Goal: Information Seeking & Learning: Check status

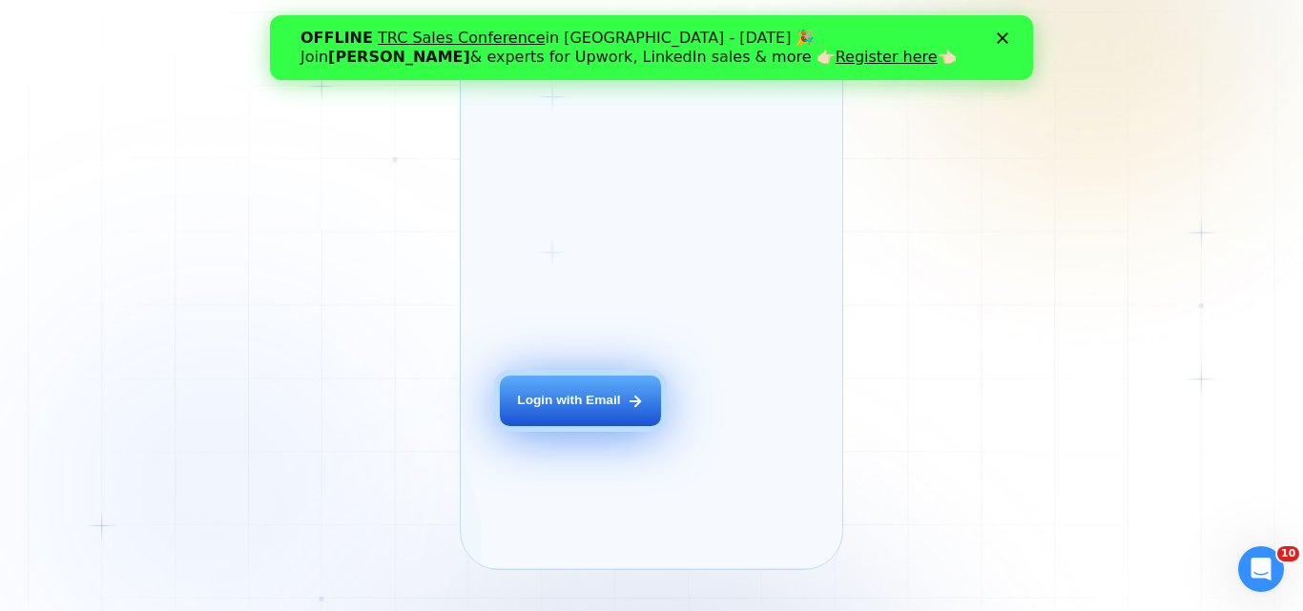
click at [567, 410] on div "Login with Email" at bounding box center [568, 401] width 103 height 18
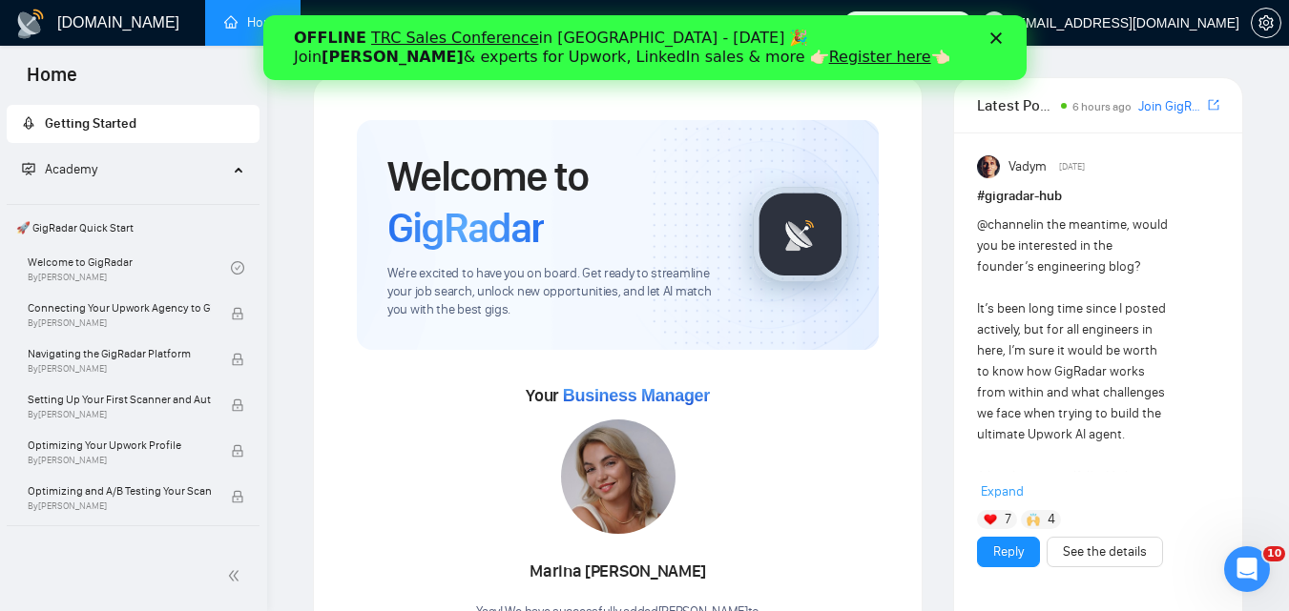
click at [1003, 42] on div "Закрити" at bounding box center [998, 37] width 19 height 11
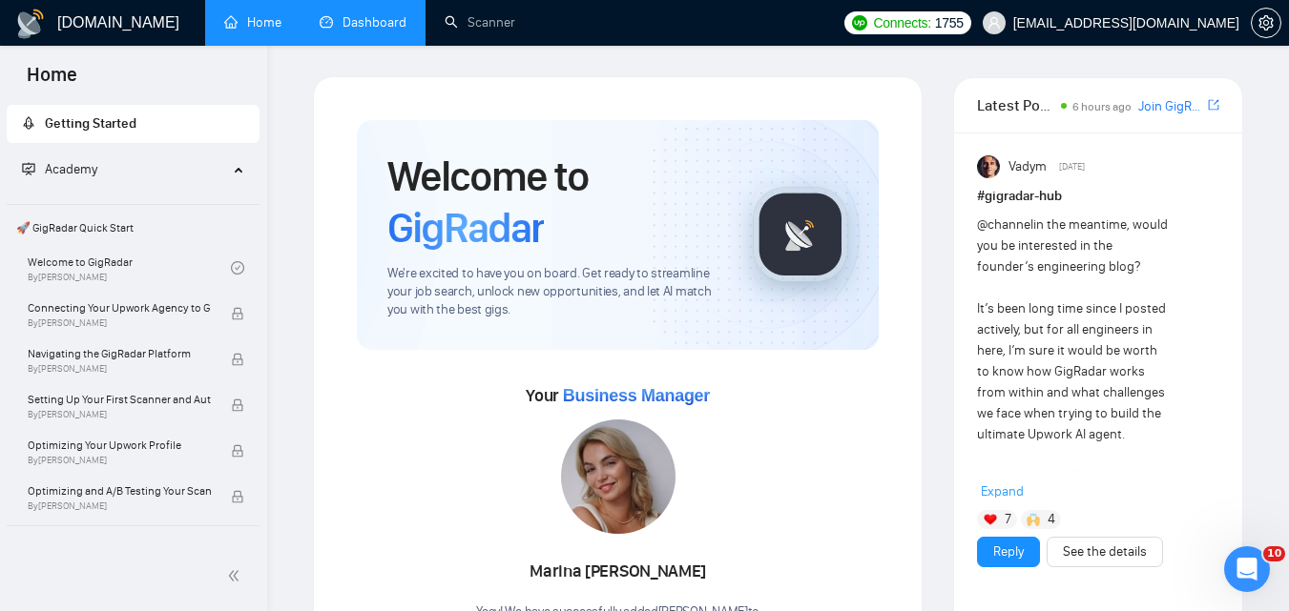
click at [373, 31] on link "Dashboard" at bounding box center [363, 22] width 87 height 16
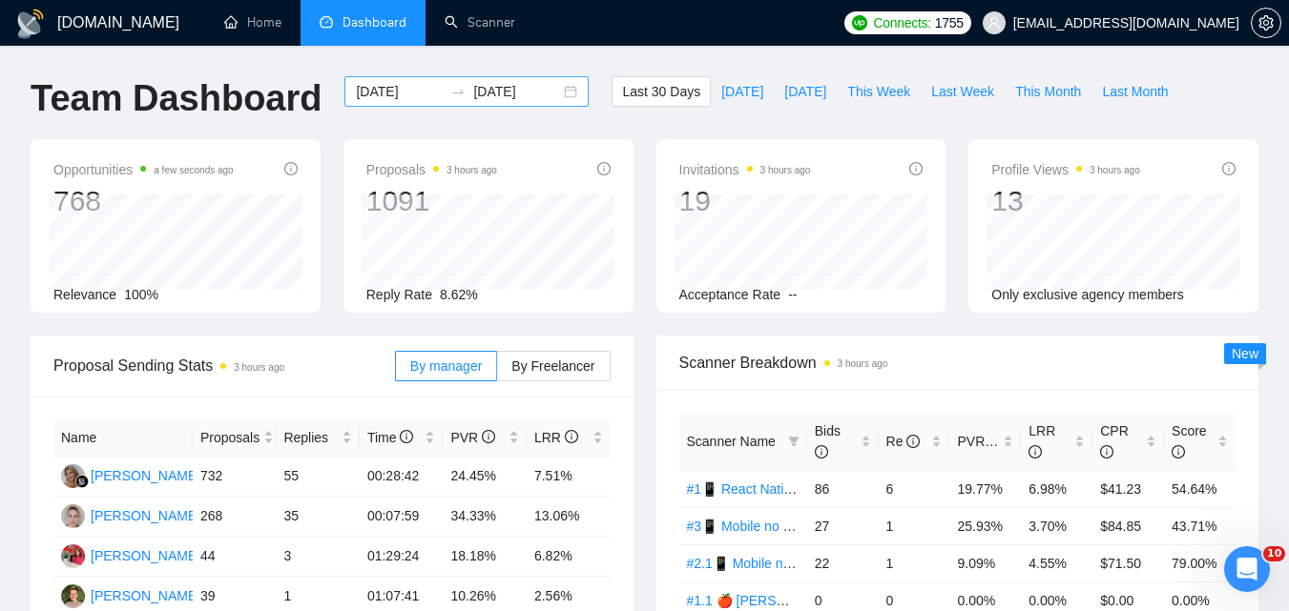
click at [443, 94] on div at bounding box center [458, 91] width 31 height 15
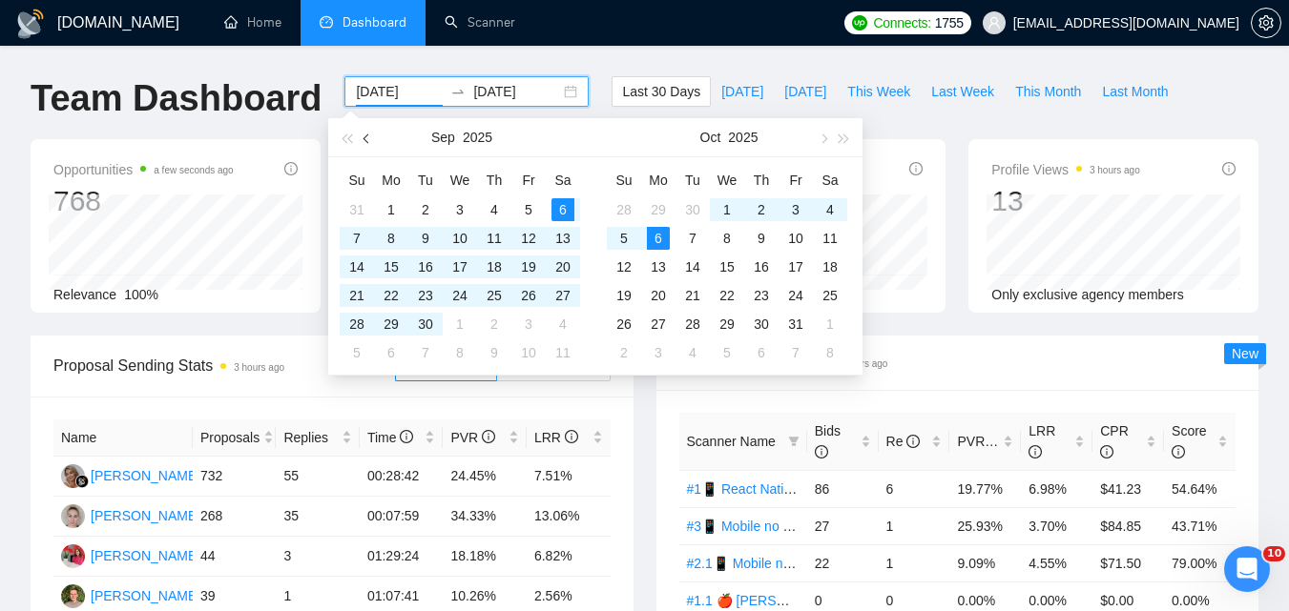
click at [366, 139] on span "button" at bounding box center [368, 139] width 10 height 10
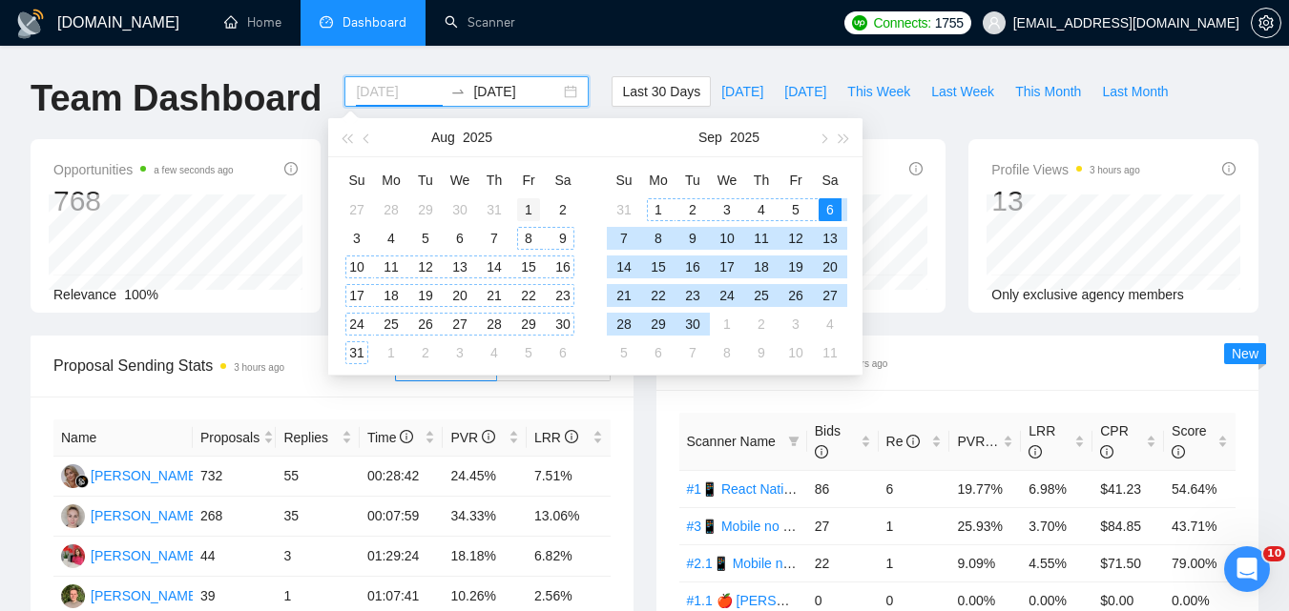
type input "[DATE]"
click at [532, 211] on div "1" at bounding box center [528, 209] width 23 height 23
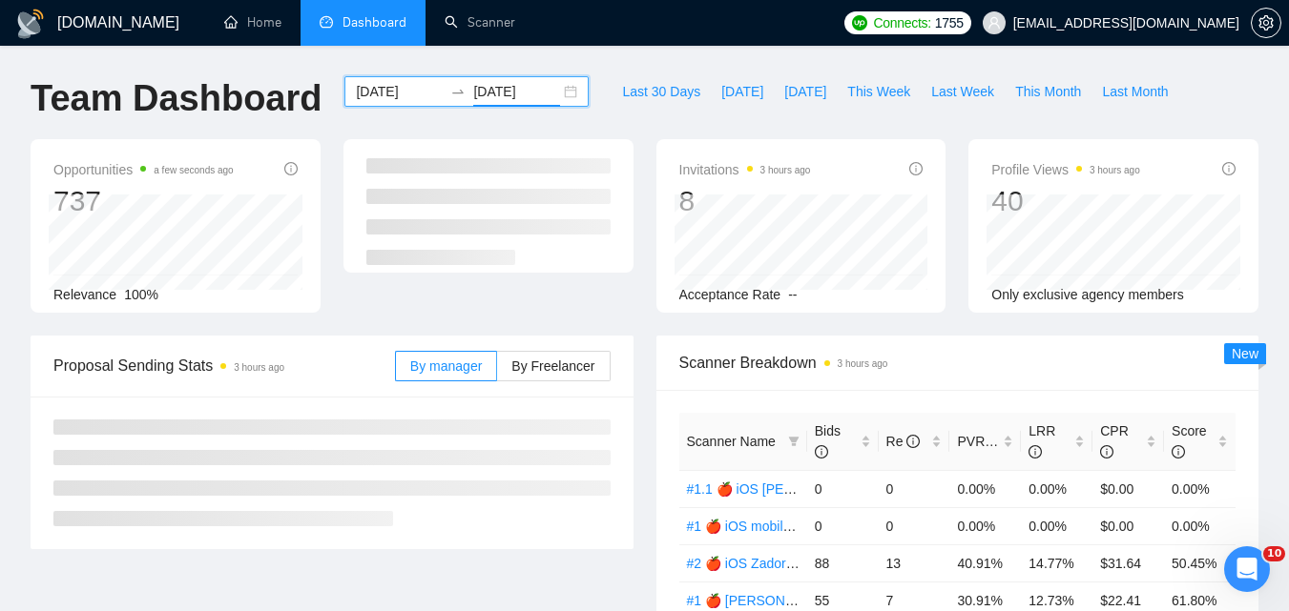
click at [493, 96] on input "[DATE]" at bounding box center [516, 91] width 87 height 21
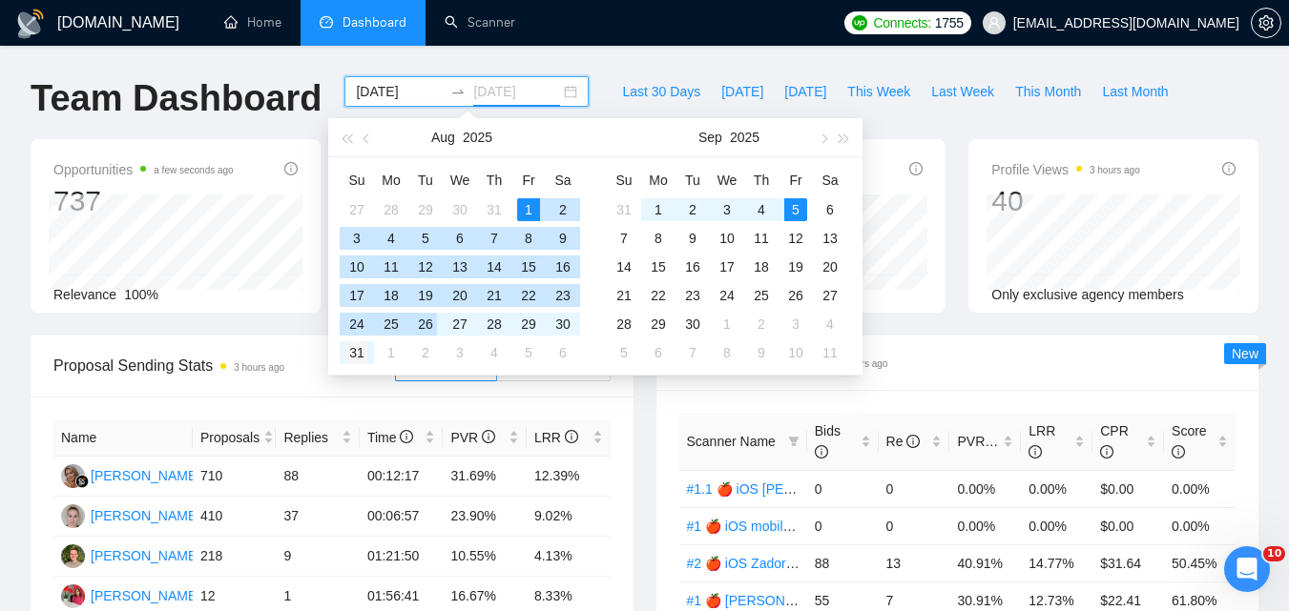
type input "[DATE]"
click at [360, 347] on div "31" at bounding box center [356, 352] width 23 height 23
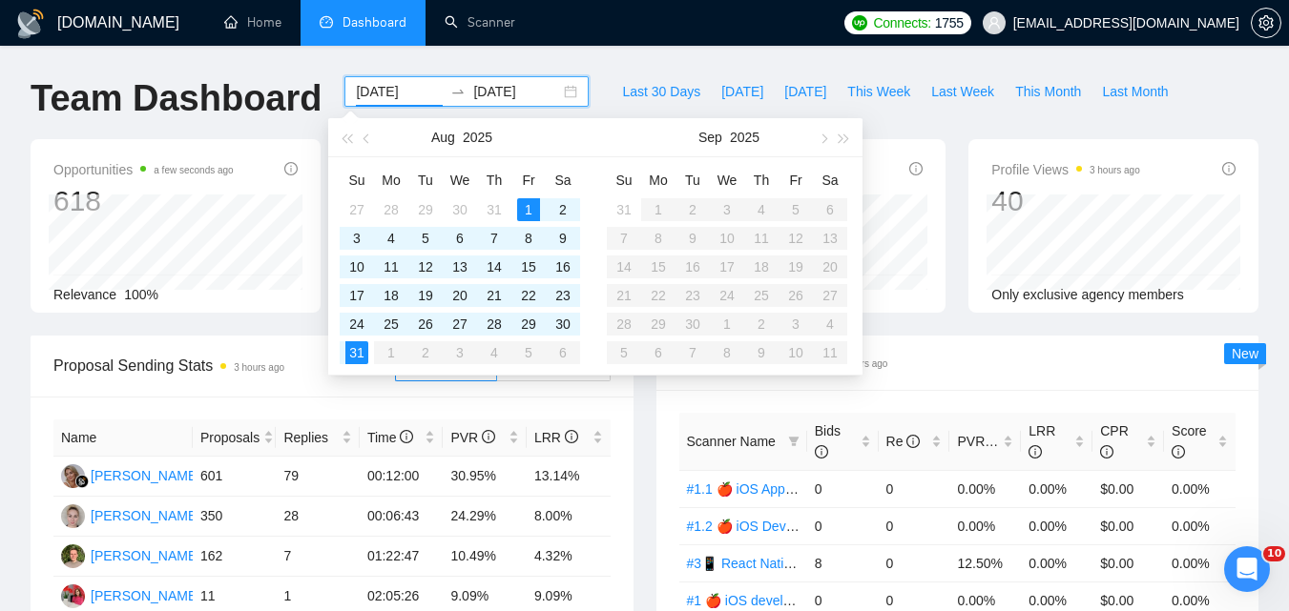
type input "[DATE]"
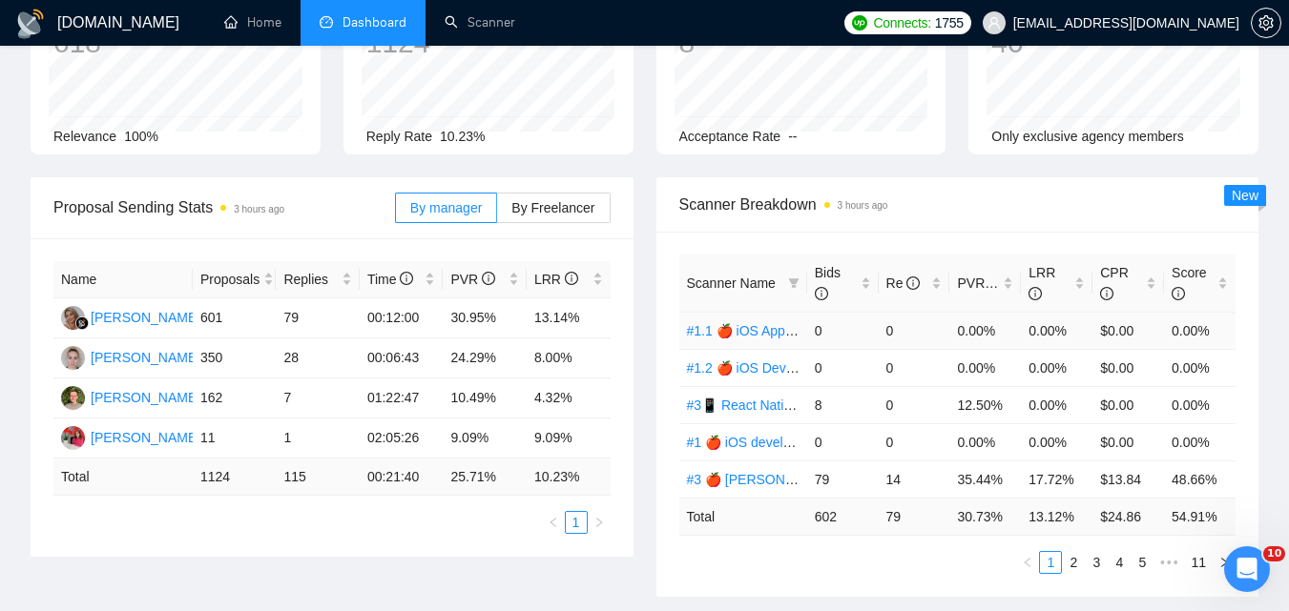
scroll to position [191, 0]
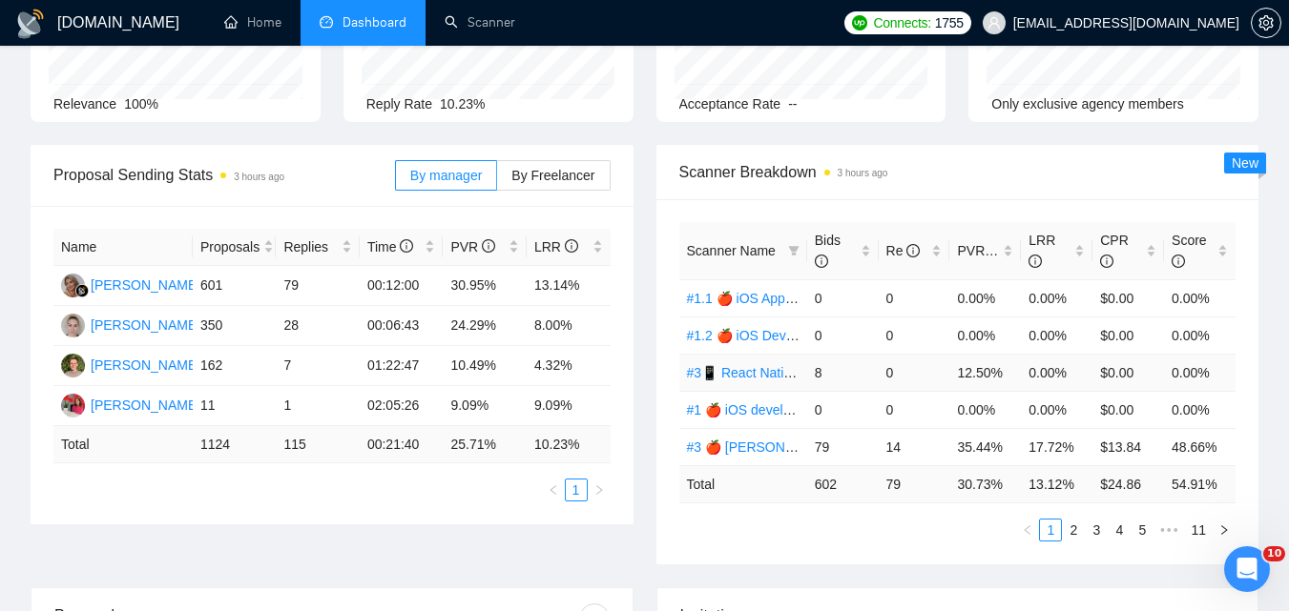
click at [748, 373] on link "#3📱 React Native Evhen / Another categories" at bounding box center [825, 372] width 276 height 15
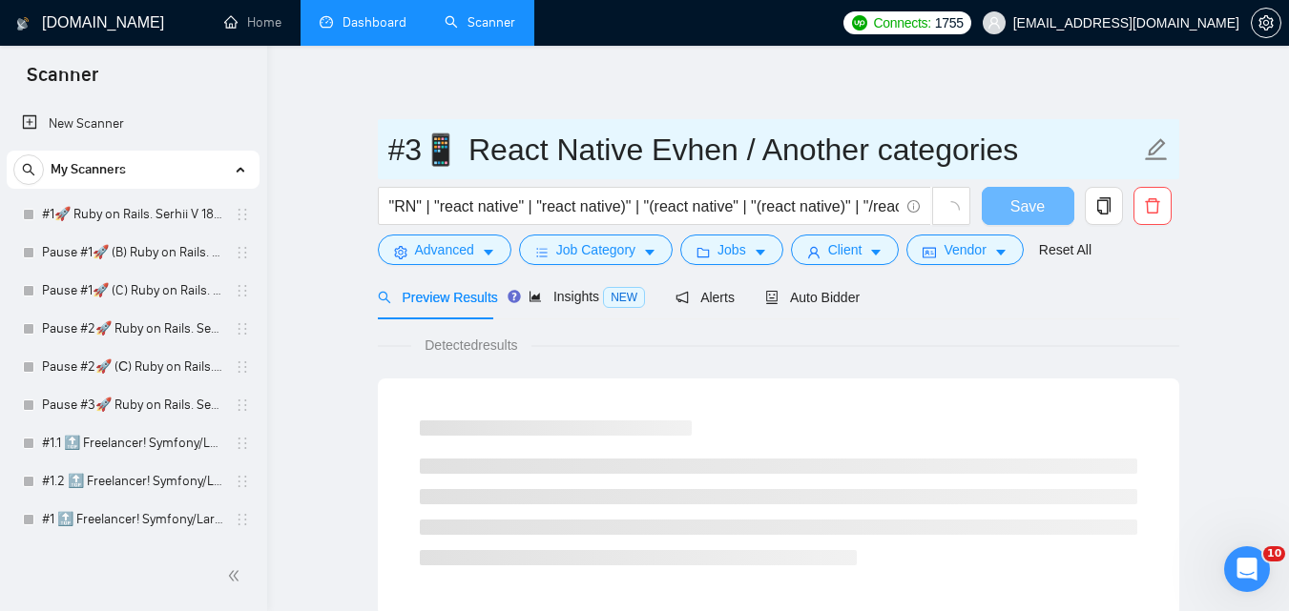
click at [499, 156] on input "#3📱 React Native Evhen / Another categories" at bounding box center [764, 150] width 752 height 48
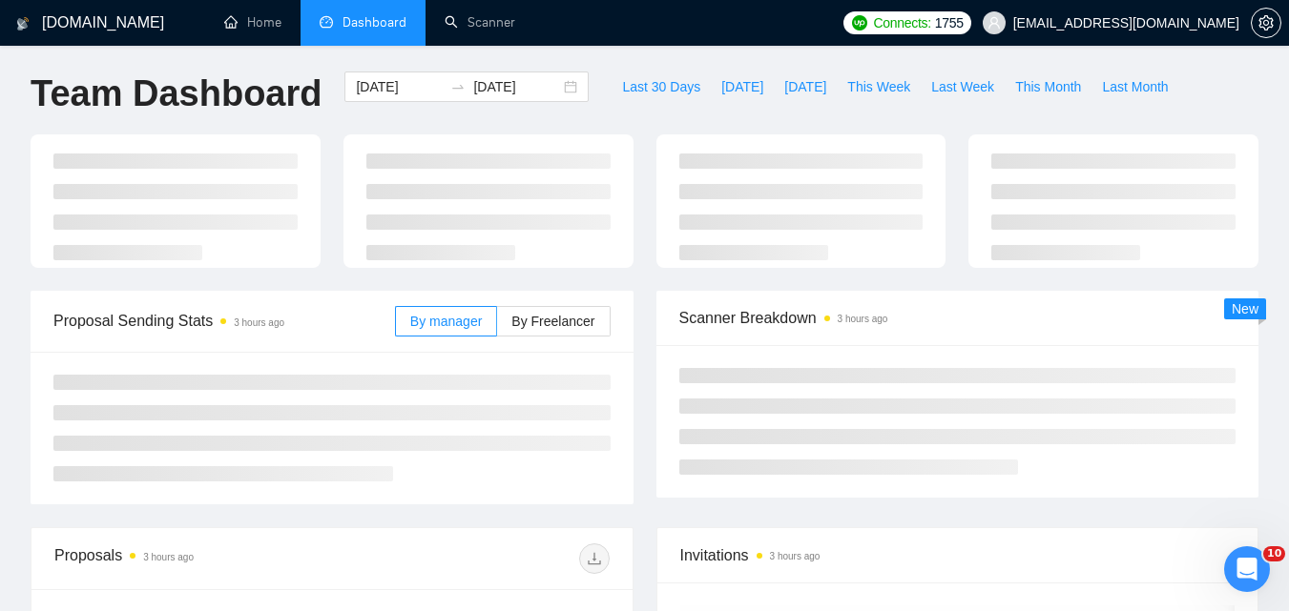
scroll to position [191, 0]
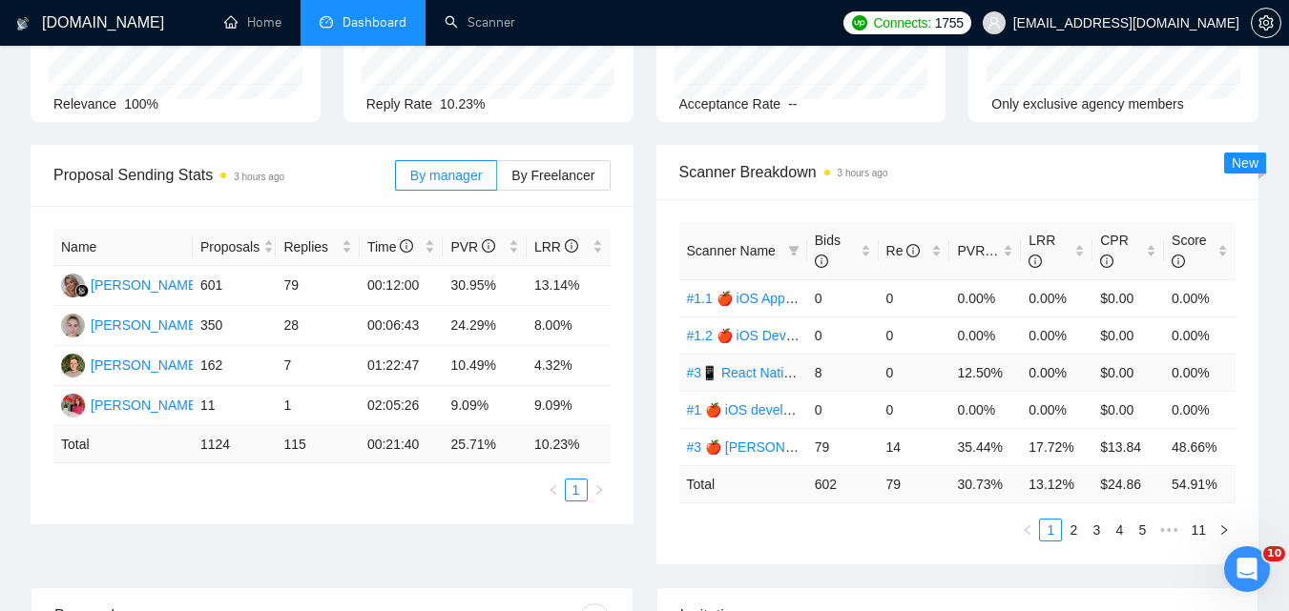
click at [959, 371] on td "12.50%" at bounding box center [985, 372] width 72 height 37
